Goal: Information Seeking & Learning: Learn about a topic

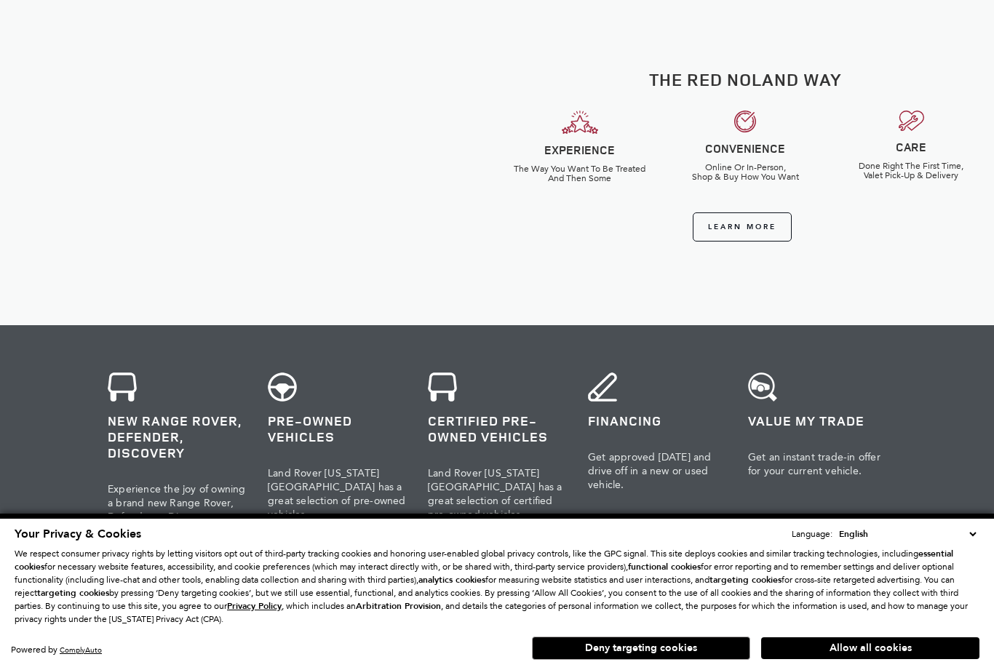
click at [926, 659] on button "Allow all cookies" at bounding box center [870, 648] width 218 height 22
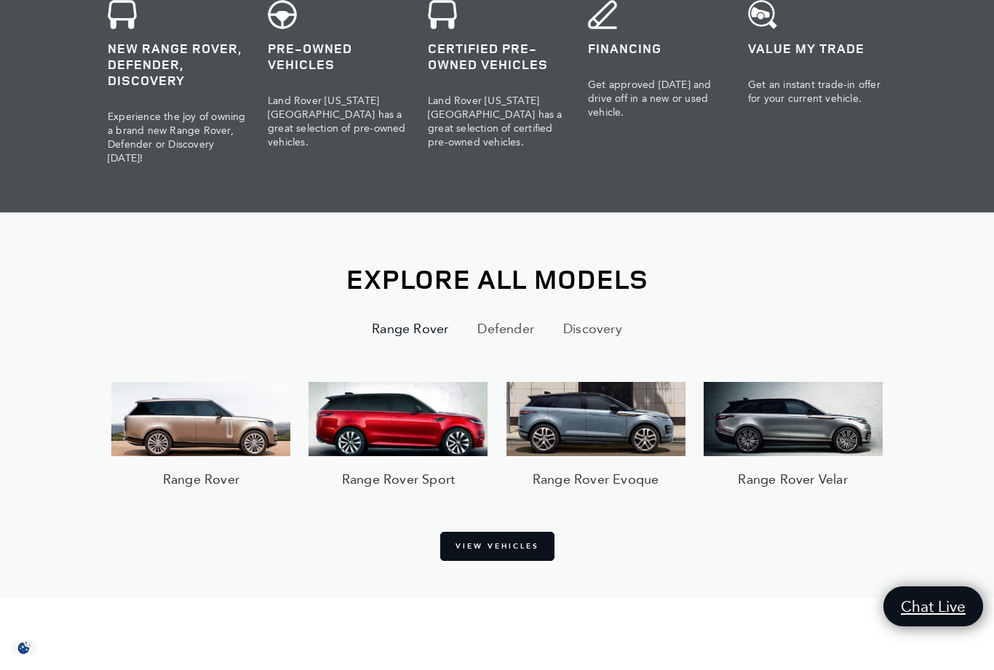
scroll to position [868, 0]
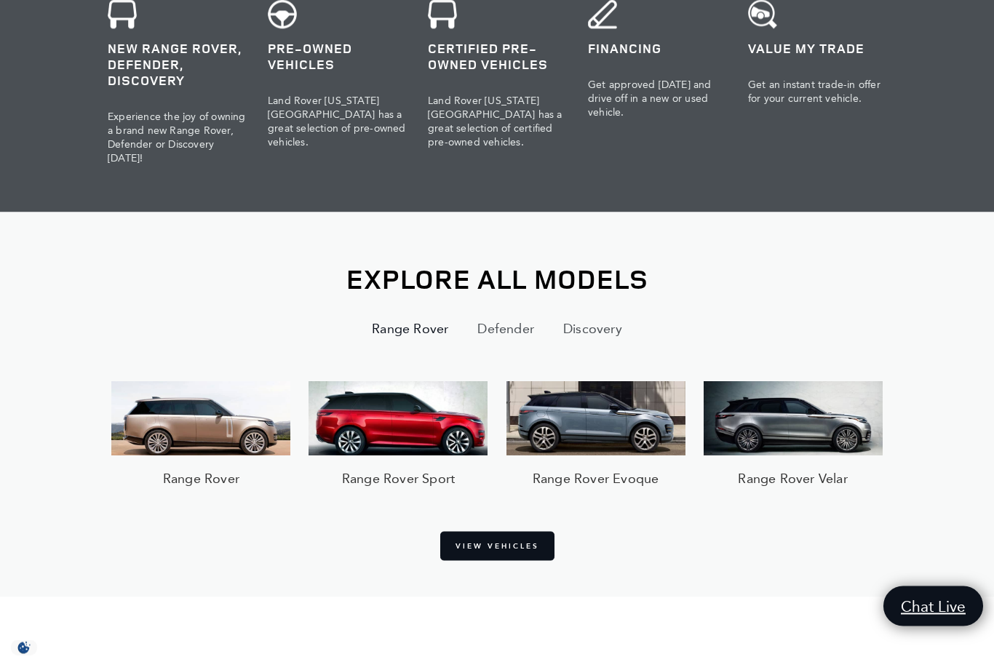
click at [512, 327] on button "Defender" at bounding box center [506, 328] width 86 height 35
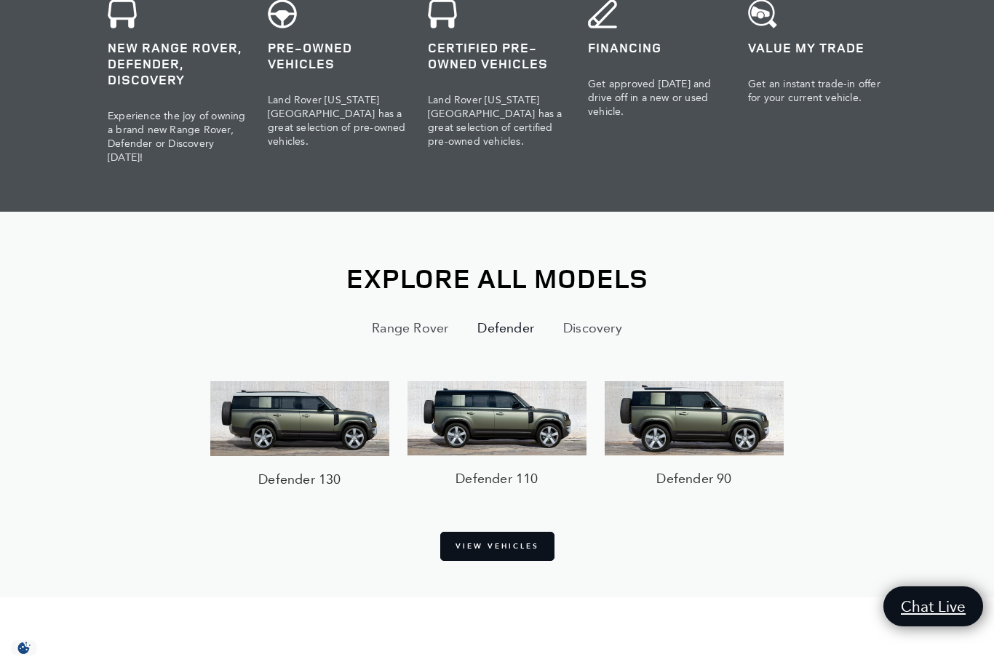
scroll to position [0, 0]
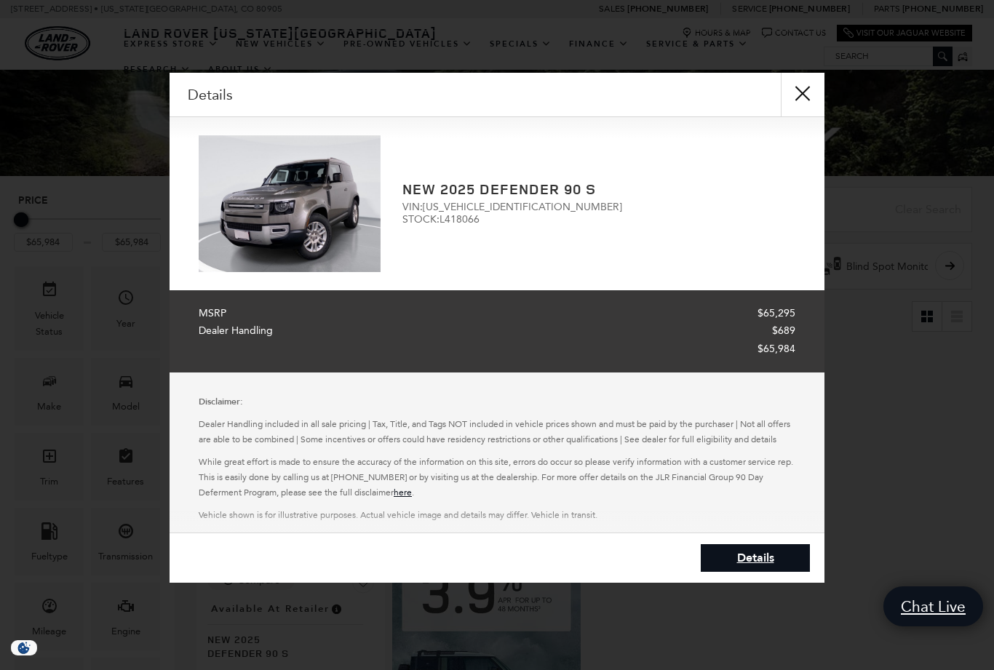
click at [804, 96] on button "close" at bounding box center [803, 95] width 44 height 44
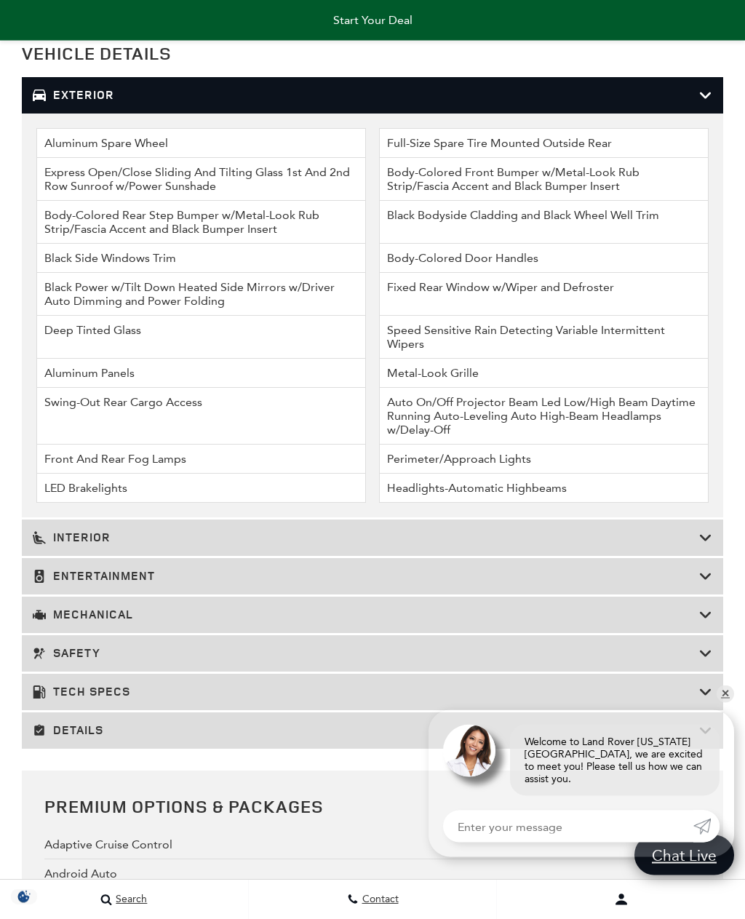
scroll to position [3076, 0]
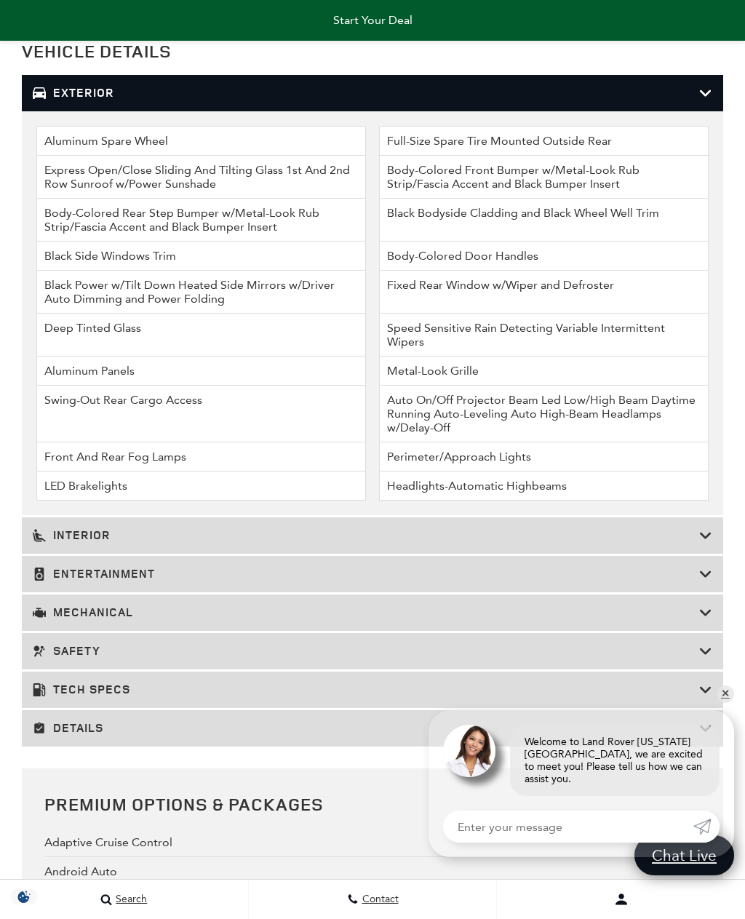
click at [705, 620] on icon at bounding box center [705, 612] width 13 height 15
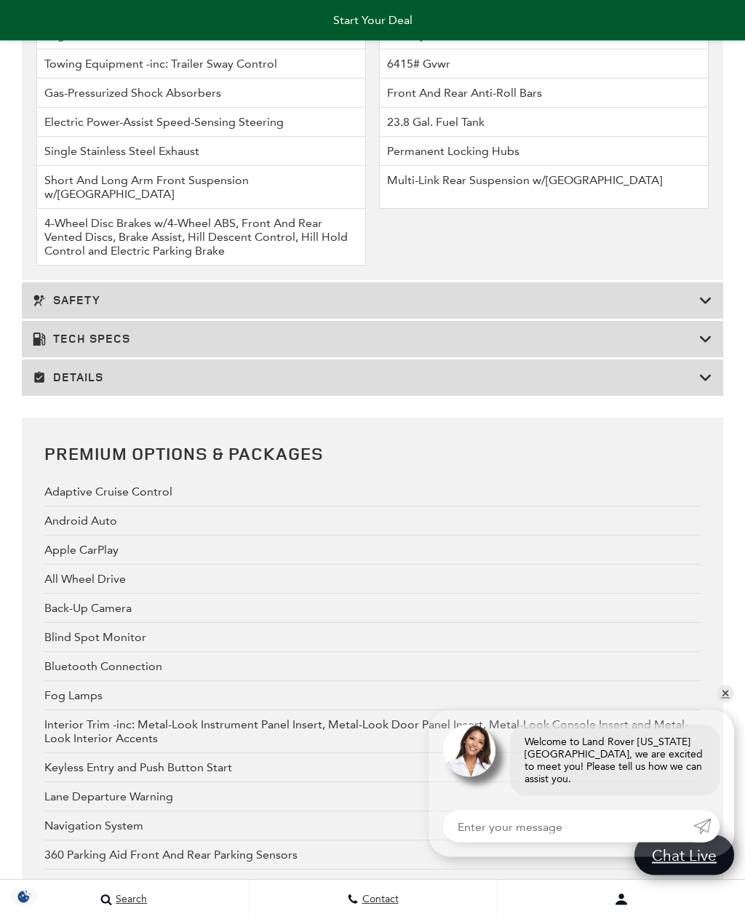
scroll to position [3356, 0]
click at [95, 346] on h3 "Tech Specs" at bounding box center [366, 339] width 667 height 15
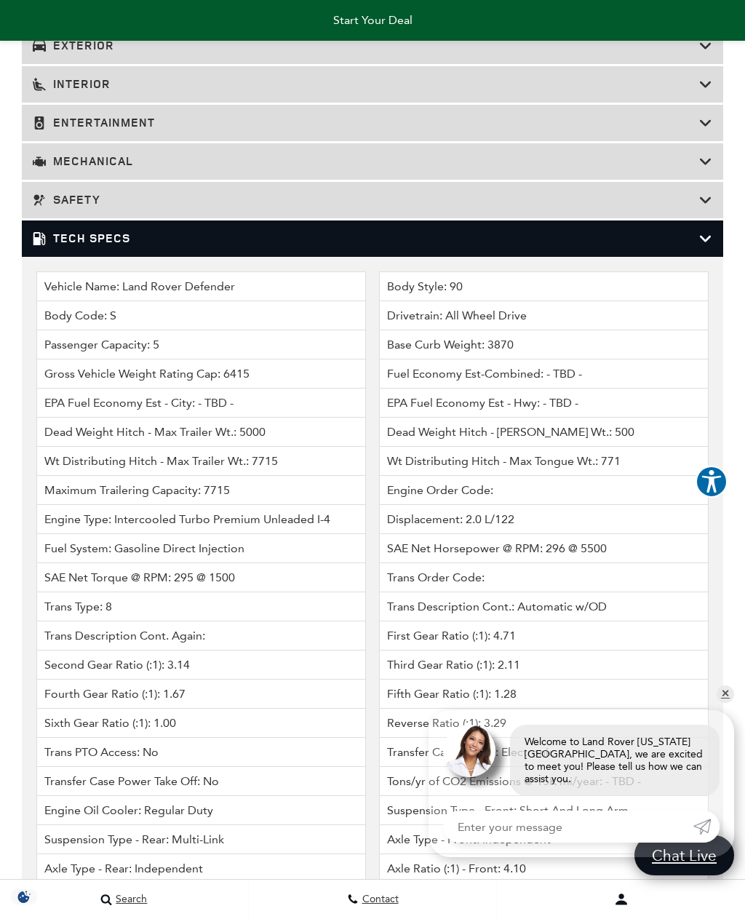
scroll to position [3036, 0]
